Goal: Book appointment/travel/reservation

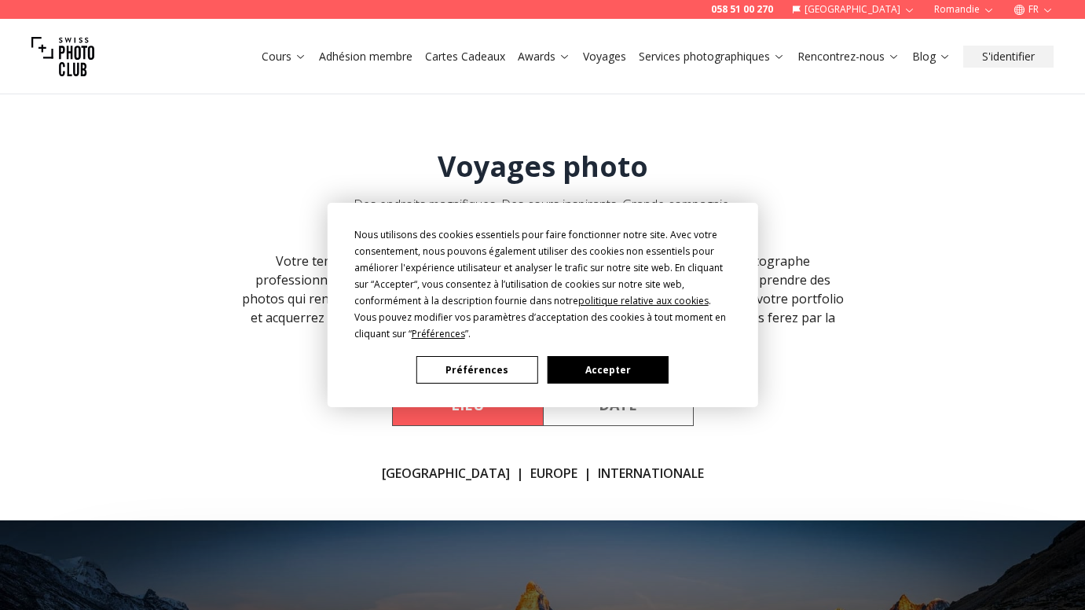
click at [597, 366] on button "Accepter" at bounding box center [607, 370] width 121 height 28
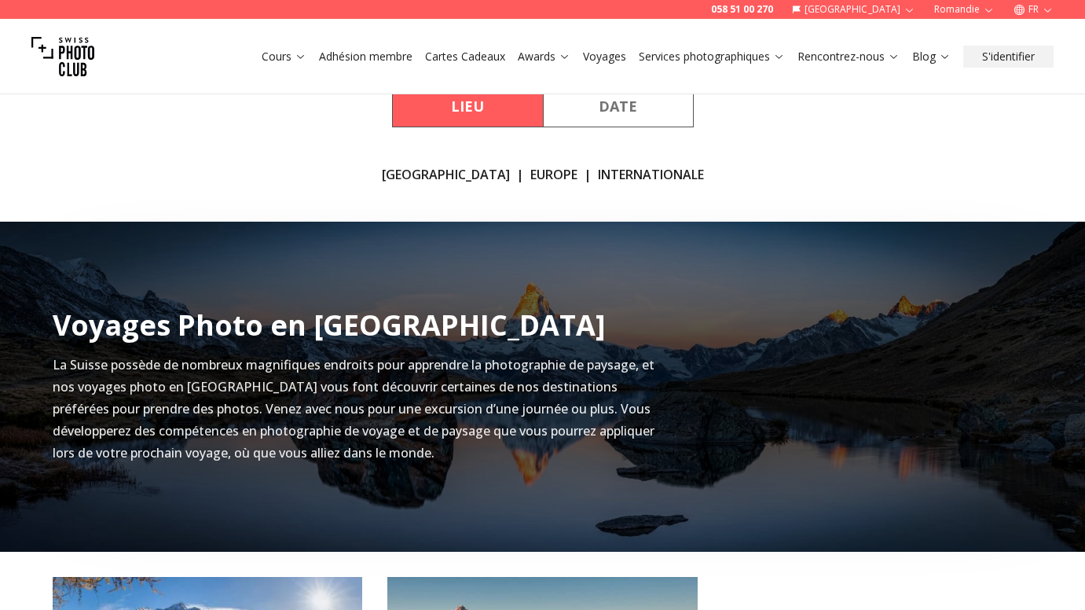
scroll to position [340, 0]
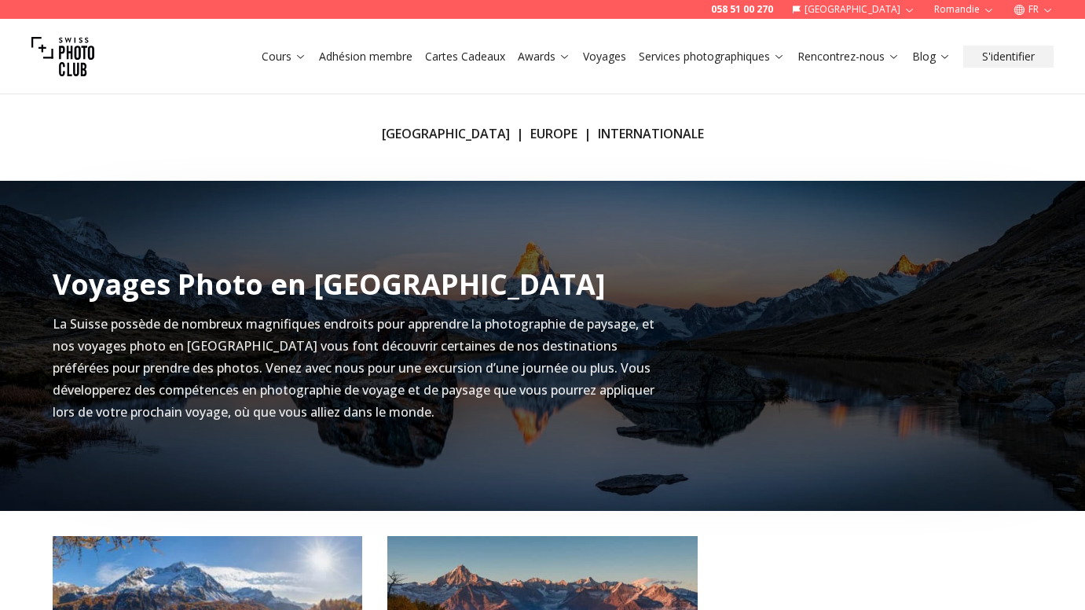
click at [453, 134] on link "[GEOGRAPHIC_DATA]" at bounding box center [446, 133] width 128 height 19
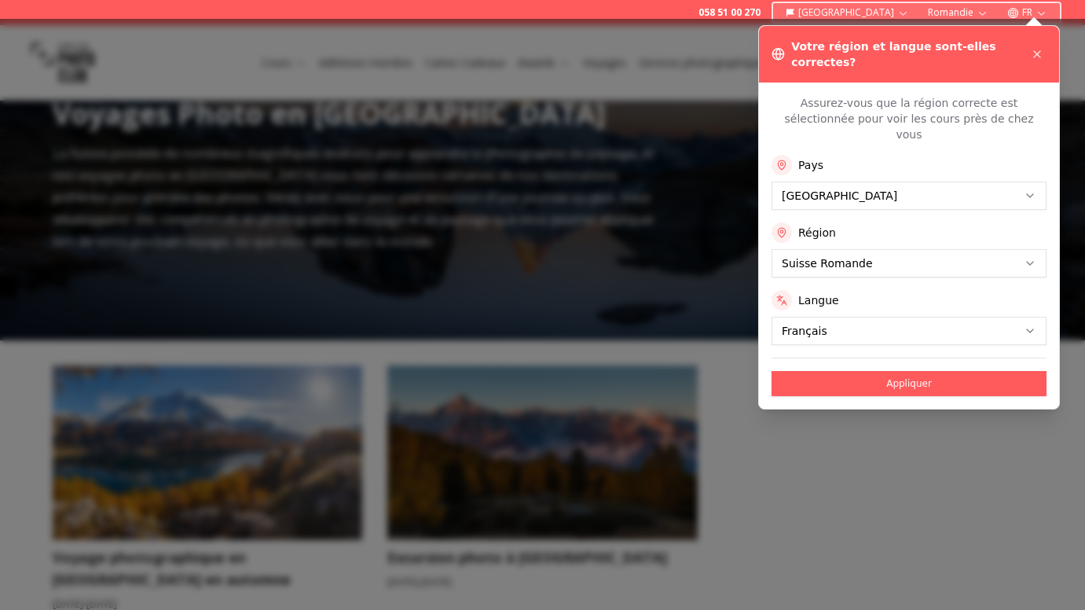
scroll to position [520, 0]
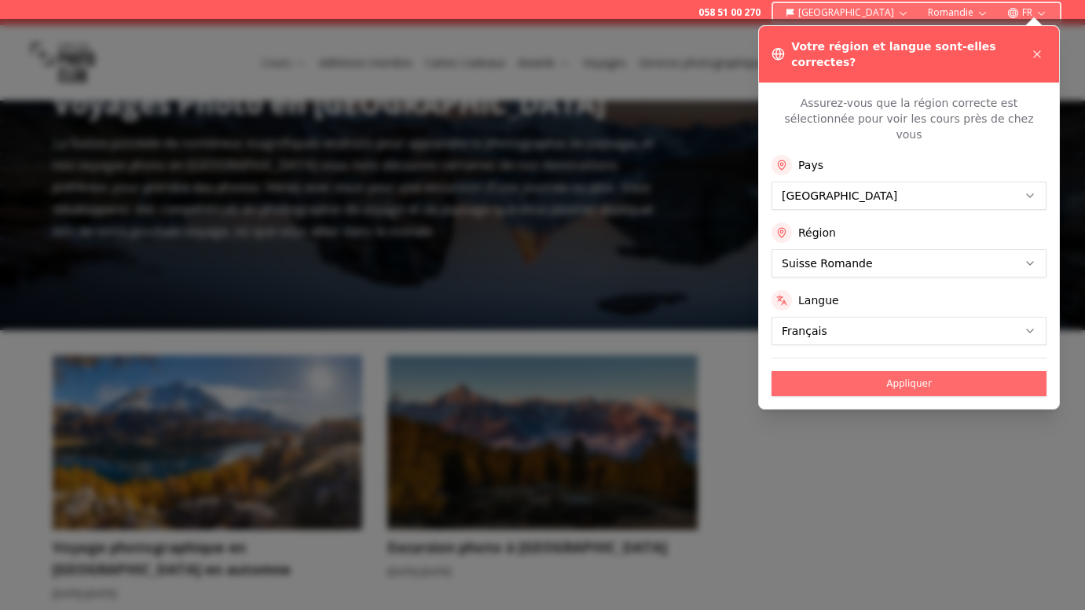
click at [894, 371] on button "Appliquer" at bounding box center [909, 383] width 275 height 25
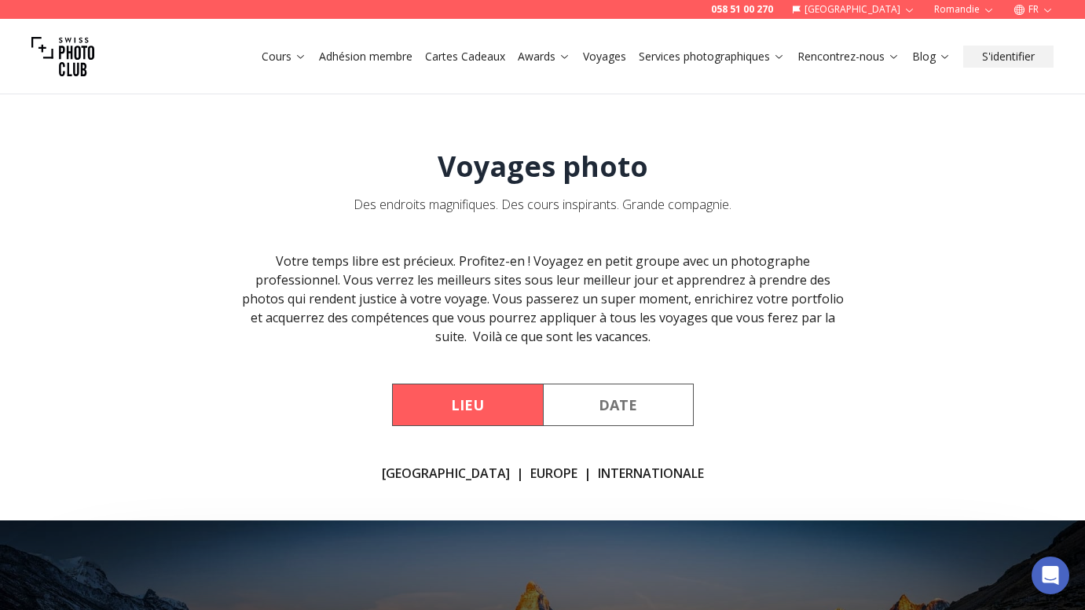
click at [446, 464] on link "[GEOGRAPHIC_DATA]" at bounding box center [446, 473] width 128 height 19
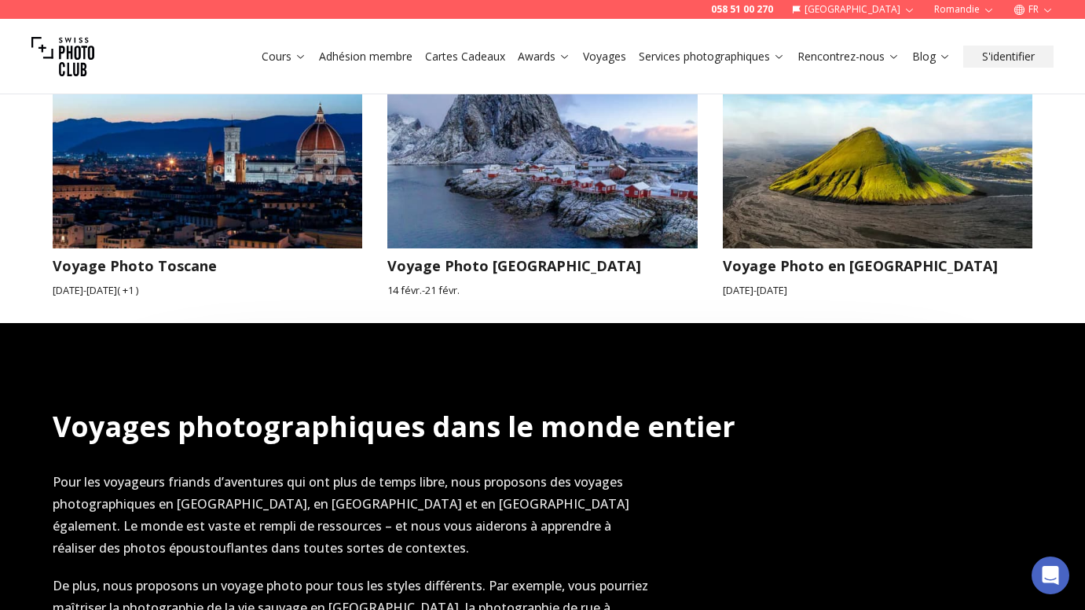
scroll to position [1550, 0]
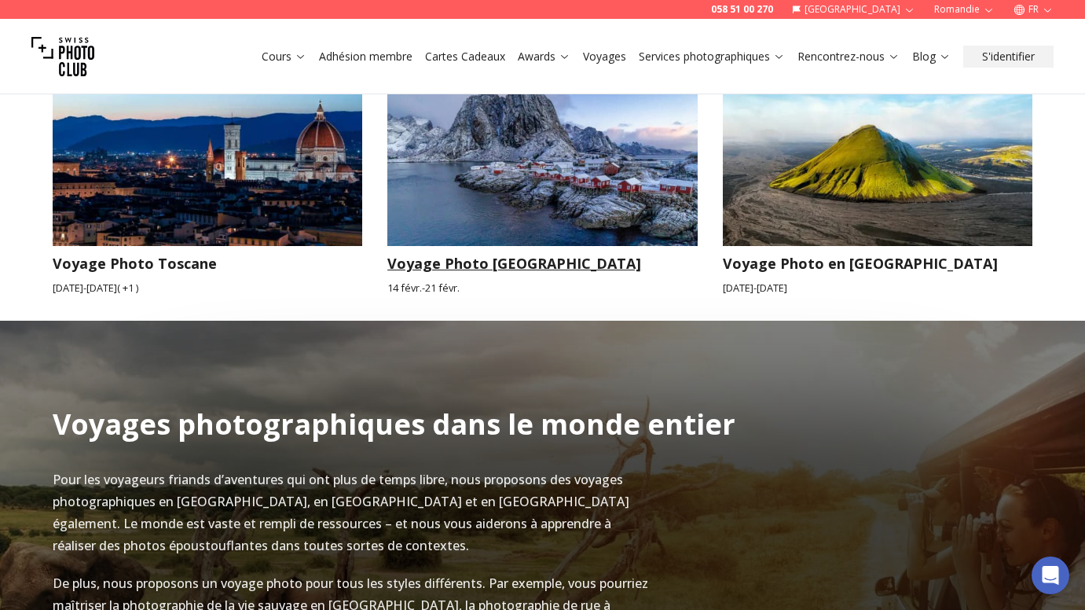
click at [552, 198] on img at bounding box center [542, 159] width 310 height 174
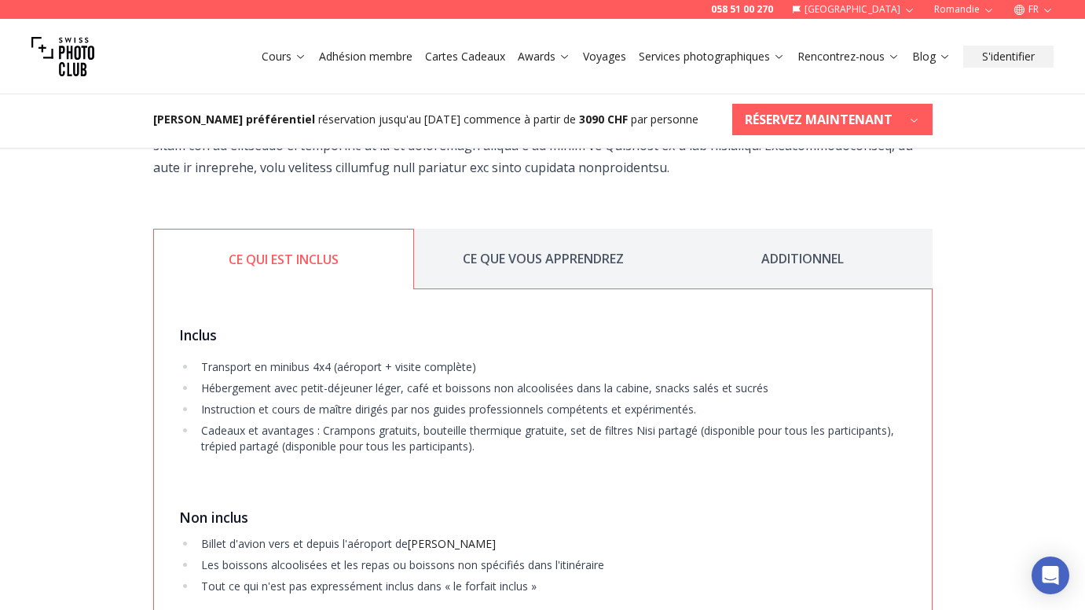
scroll to position [2248, 0]
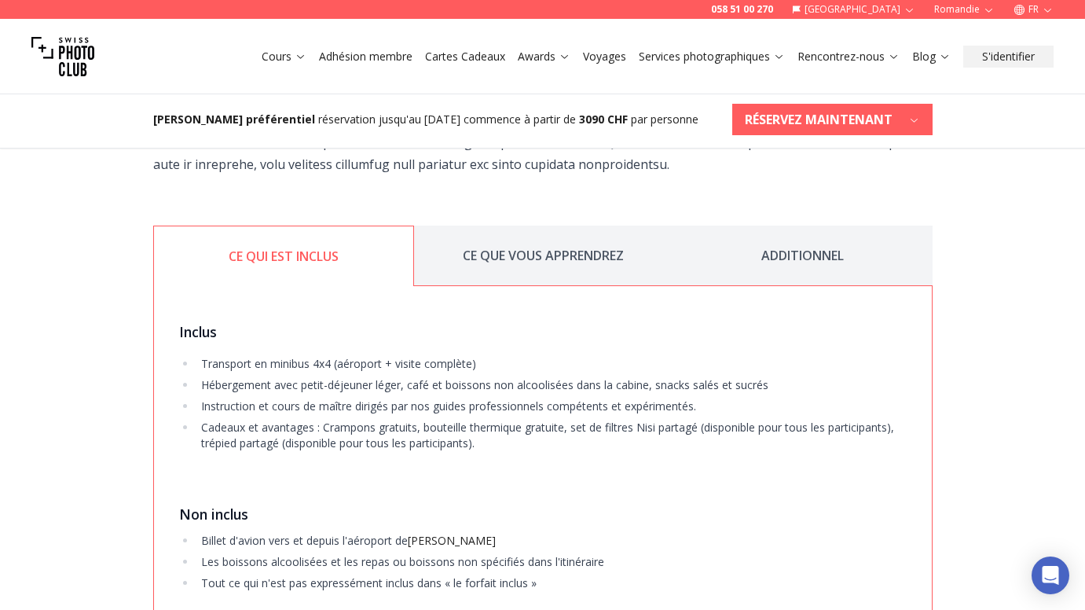
click at [505, 266] on button "CE QUE VOUS APPRENDREZ" at bounding box center [543, 256] width 259 height 61
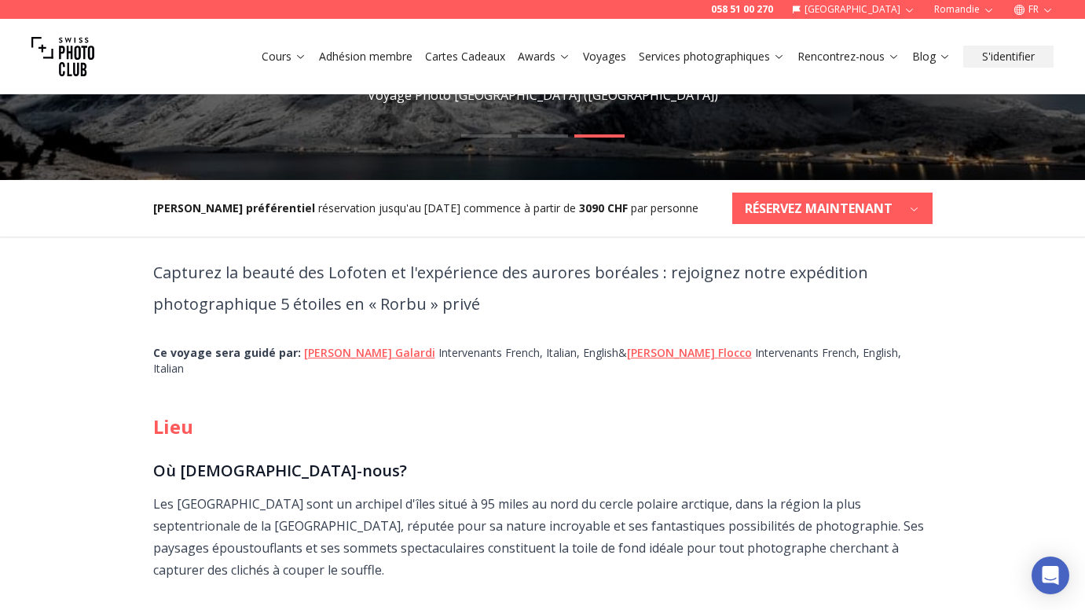
scroll to position [0, 0]
